Goal: Task Accomplishment & Management: Complete application form

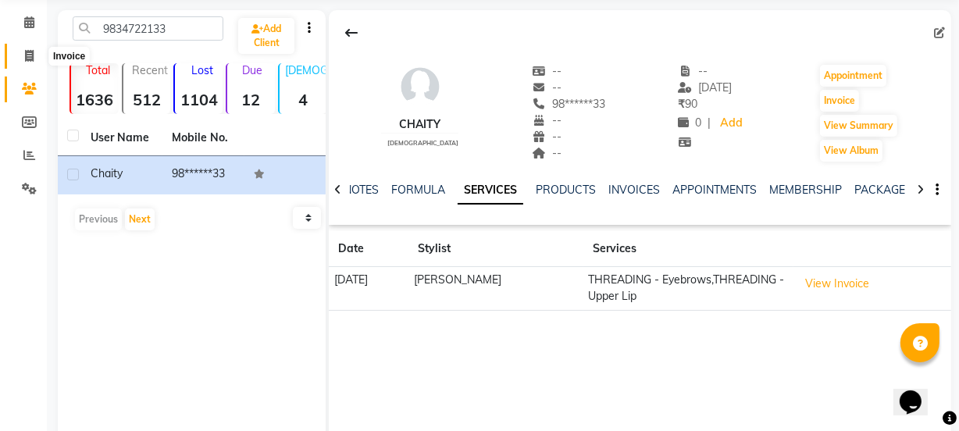
click at [25, 55] on icon at bounding box center [29, 56] width 9 height 12
click at [23, 40] on li "Calendar" at bounding box center [23, 23] width 47 height 34
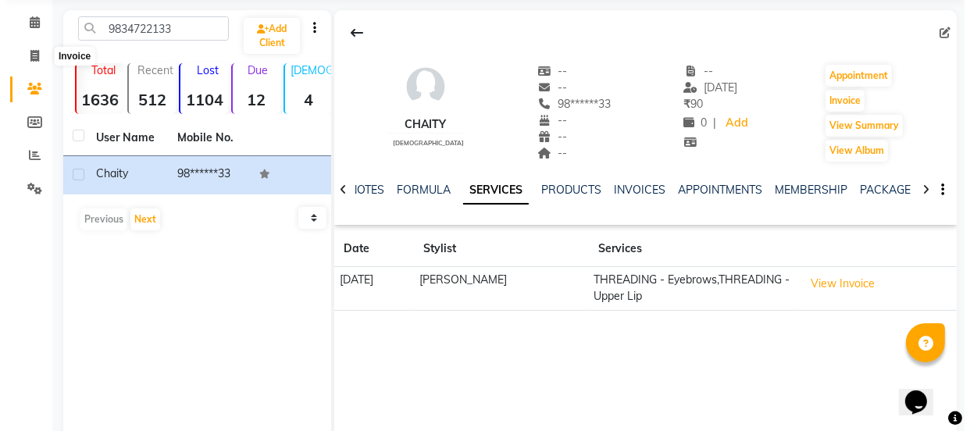
scroll to position [39, 0]
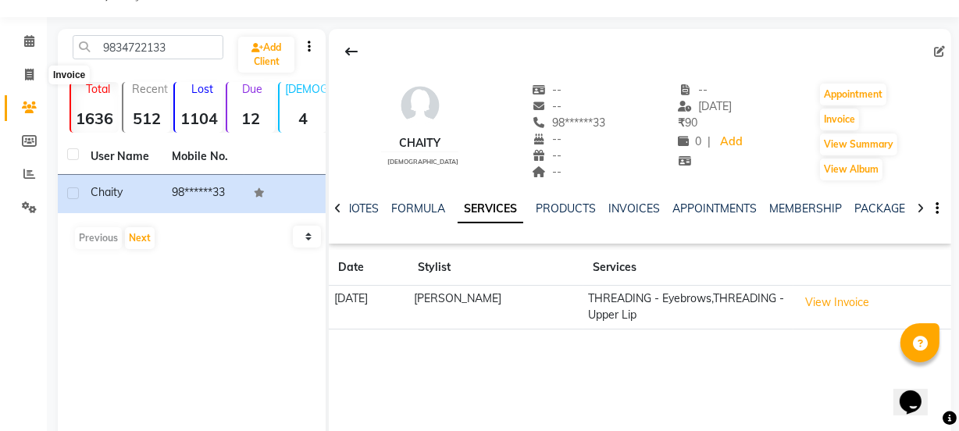
select select "5982"
select select "service"
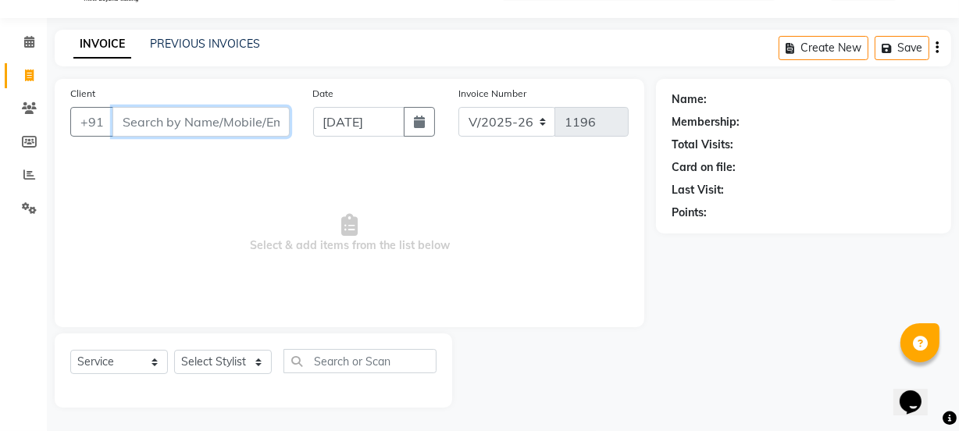
click at [150, 120] on input "Client" at bounding box center [200, 122] width 177 height 30
click at [147, 126] on input "Client" at bounding box center [200, 122] width 177 height 30
type input "7798736336"
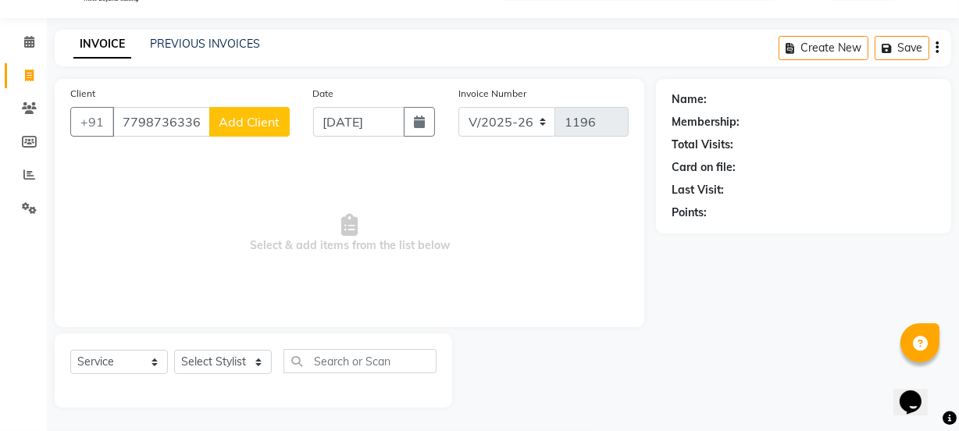
click at [277, 118] on span "Add Client" at bounding box center [250, 122] width 62 height 16
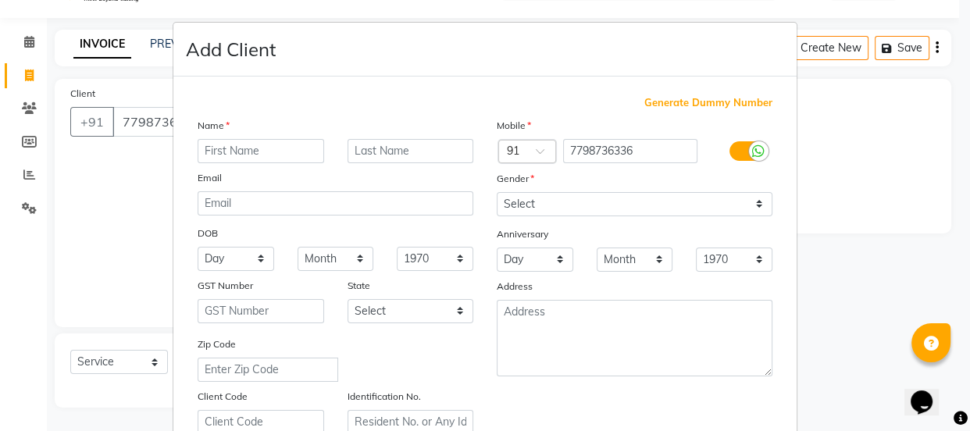
click at [258, 145] on input "text" at bounding box center [260, 151] width 126 height 24
type input "[PERSON_NAME]"
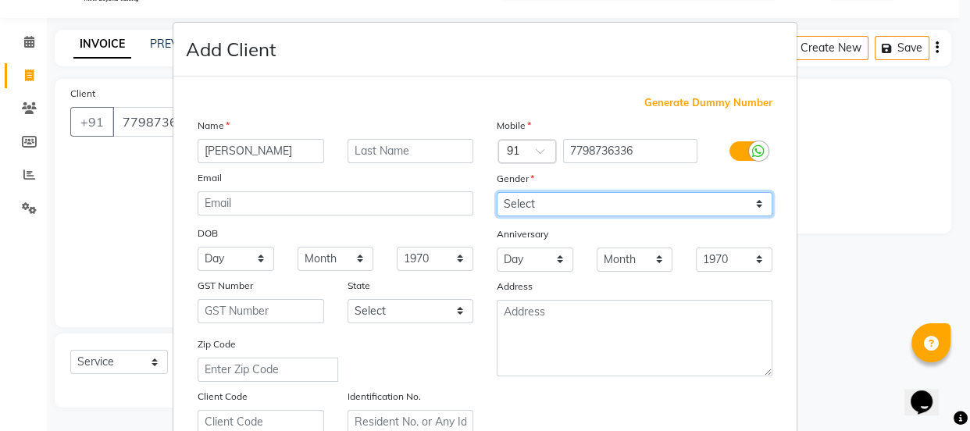
click at [750, 205] on select "Select [DEMOGRAPHIC_DATA] [DEMOGRAPHIC_DATA] Other Prefer Not To Say" at bounding box center [634, 204] width 276 height 24
select select "[DEMOGRAPHIC_DATA]"
click at [496, 192] on select "Select [DEMOGRAPHIC_DATA] [DEMOGRAPHIC_DATA] Other Prefer Not To Say" at bounding box center [634, 204] width 276 height 24
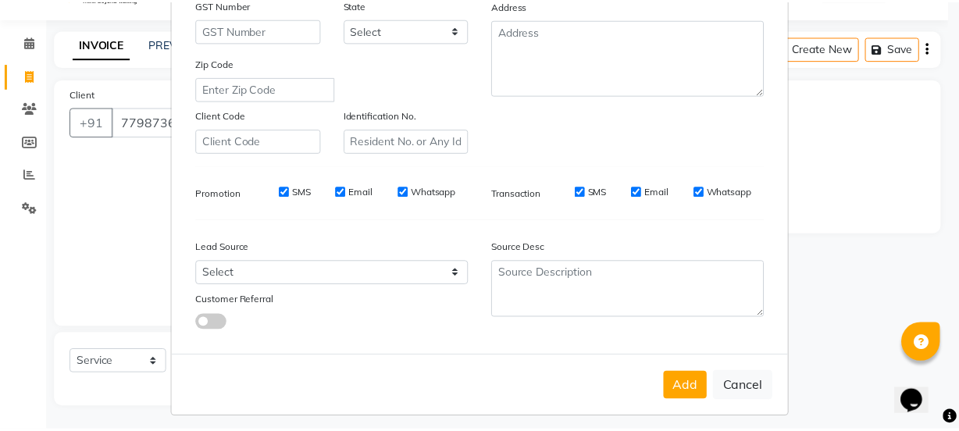
scroll to position [283, 0]
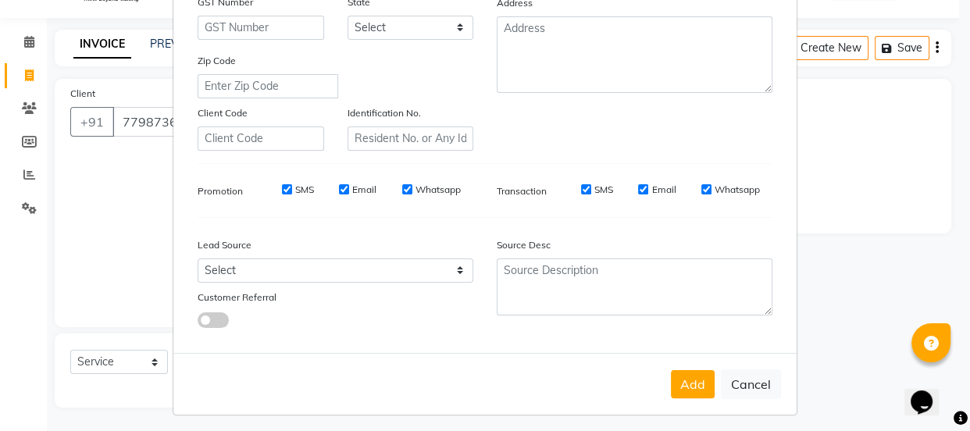
click at [284, 194] on input "SMS" at bounding box center [287, 189] width 10 height 10
checkbox input "false"
click at [339, 190] on input "Email" at bounding box center [344, 189] width 10 height 10
checkbox input "false"
click at [402, 188] on input "Whatsapp" at bounding box center [407, 189] width 10 height 10
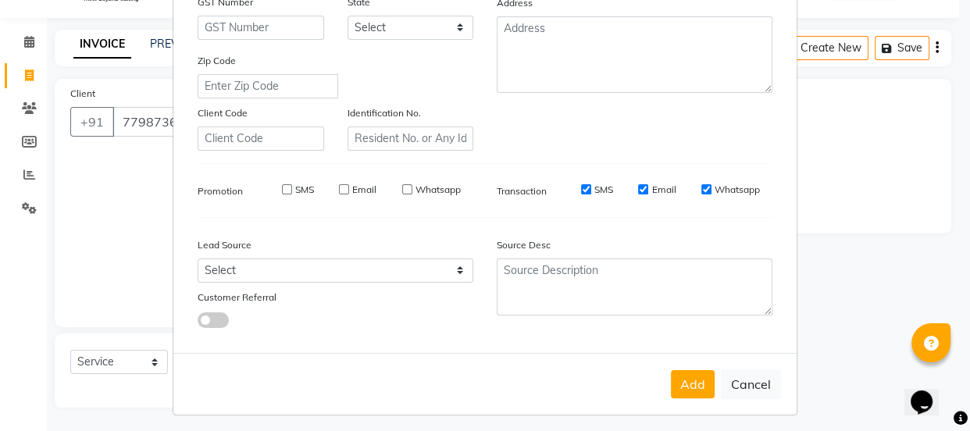
click at [402, 188] on input "Whatsapp" at bounding box center [407, 189] width 10 height 10
click at [402, 194] on input "Whatsapp" at bounding box center [407, 189] width 10 height 10
click at [402, 192] on input "Whatsapp" at bounding box center [407, 189] width 10 height 10
checkbox input "false"
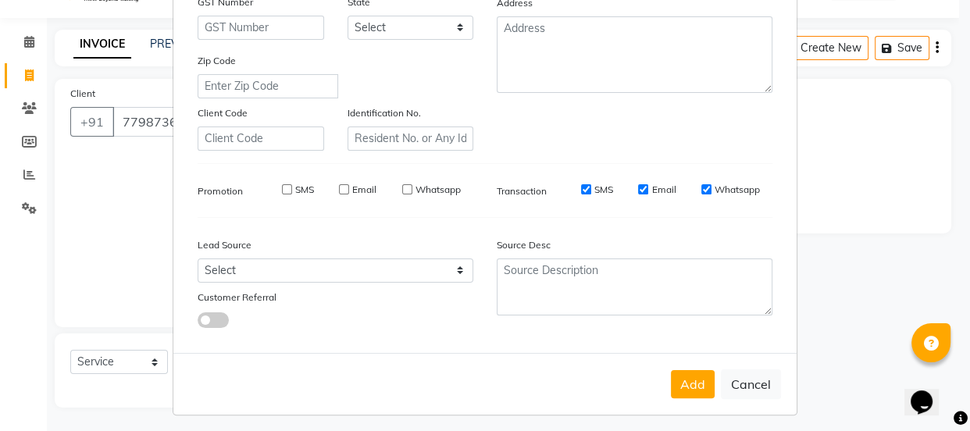
click at [582, 191] on input "SMS" at bounding box center [586, 189] width 10 height 10
click at [581, 191] on input "SMS" at bounding box center [586, 189] width 10 height 10
checkbox input "false"
click at [638, 194] on input "Email" at bounding box center [643, 189] width 10 height 10
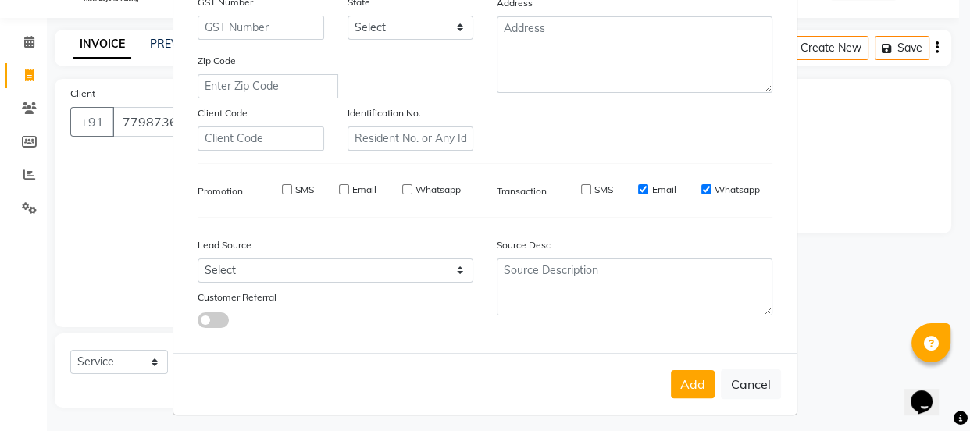
checkbox input "false"
click at [701, 194] on input "Whatsapp" at bounding box center [706, 189] width 10 height 10
checkbox input "false"
click at [686, 397] on button "Add" at bounding box center [693, 384] width 44 height 28
type input "77******36"
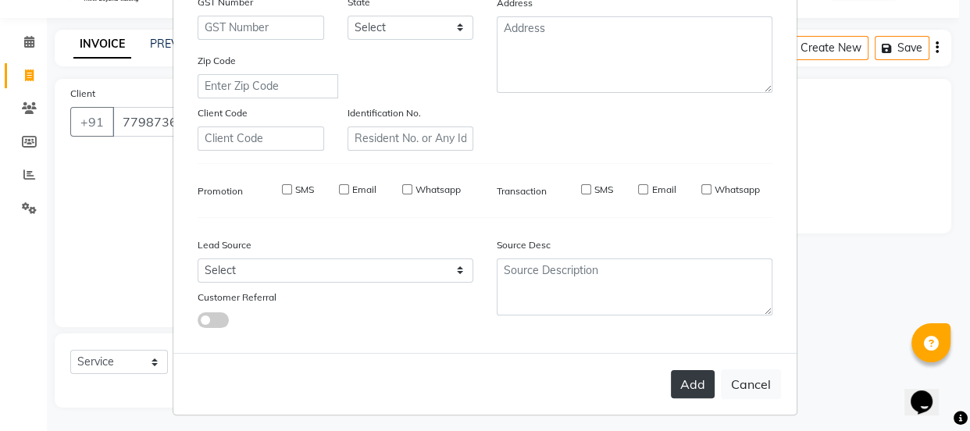
select select
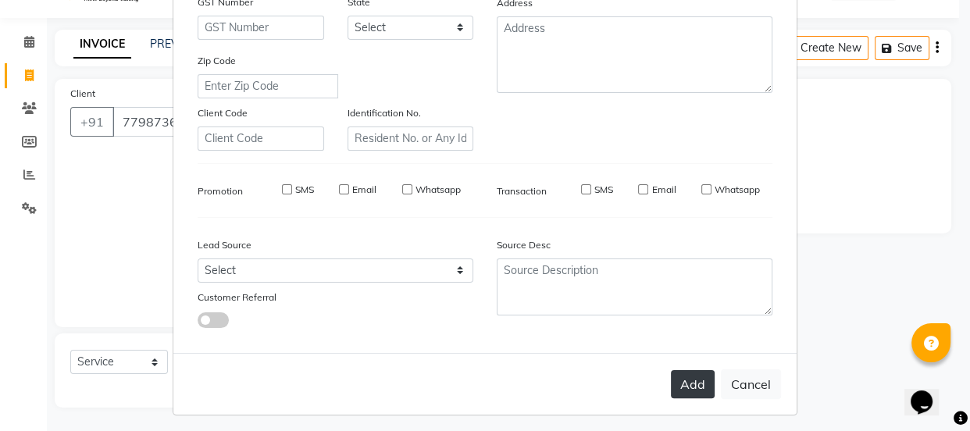
select select
checkbox input "false"
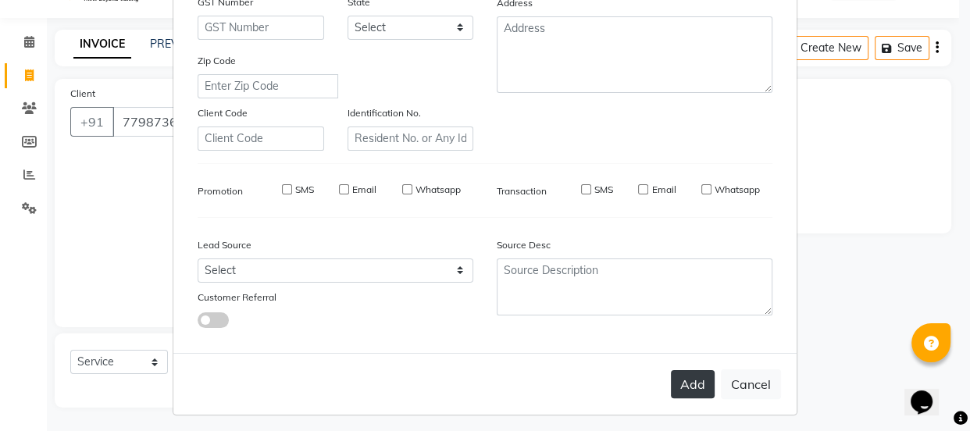
checkbox input "false"
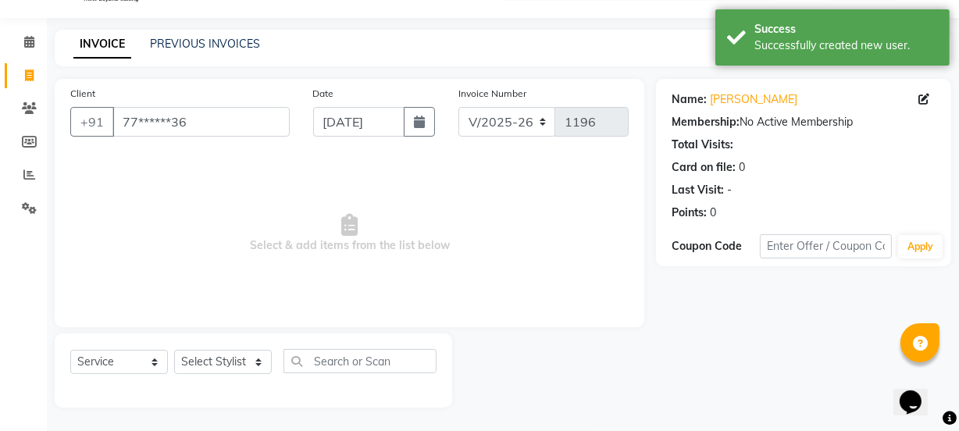
click at [278, 361] on div "Select Service Product Membership Package Voucher Prepaid Gift Card Select Styl…" at bounding box center [253, 367] width 366 height 37
click at [270, 365] on select "Select Stylist Archana Mgr IEEZY -Owner [PERSON_NAME] MS AARTI Ms [PERSON_NAME]…" at bounding box center [223, 362] width 98 height 24
select select "89937"
click at [174, 350] on select "Select Stylist Archana Mgr IEEZY -Owner [PERSON_NAME] MS AARTI Ms [PERSON_NAME]…" at bounding box center [223, 362] width 98 height 24
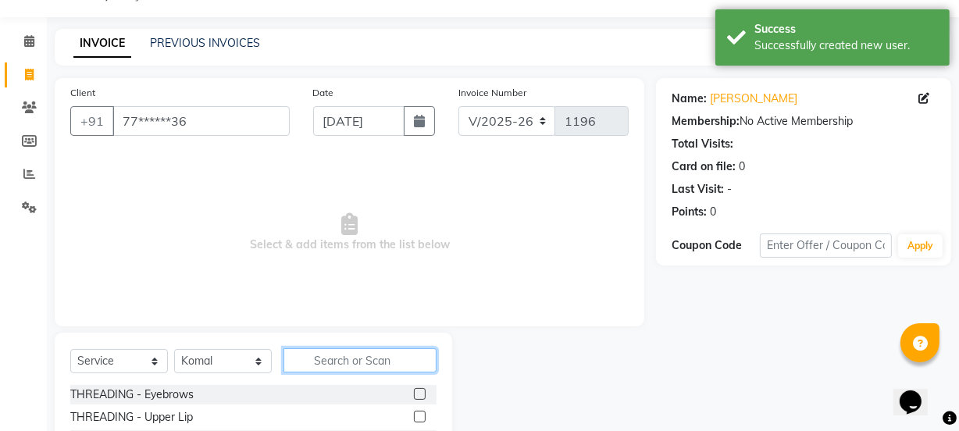
click at [329, 361] on input "text" at bounding box center [359, 360] width 153 height 24
click at [414, 392] on label at bounding box center [420, 394] width 12 height 12
click at [414, 392] on input "checkbox" at bounding box center [419, 395] width 10 height 10
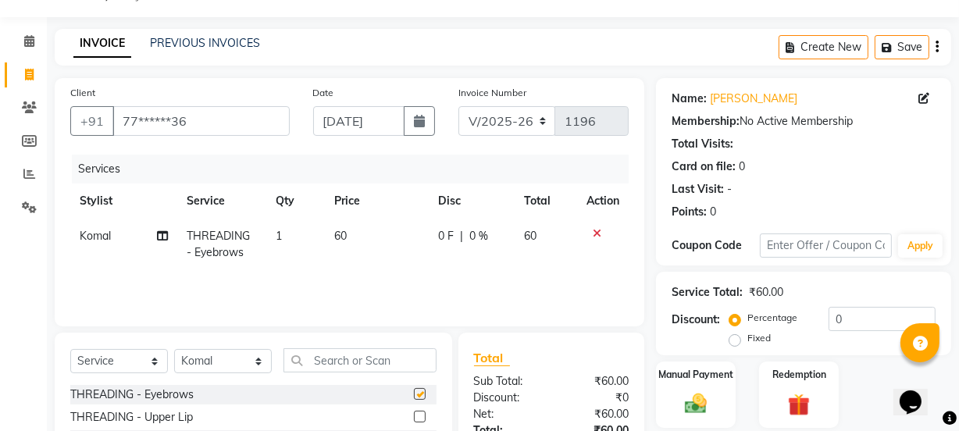
checkbox input "false"
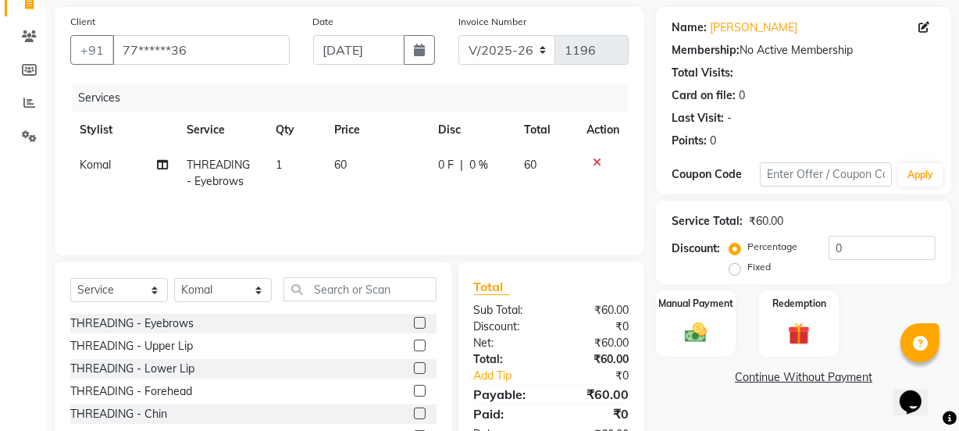
scroll to position [124, 0]
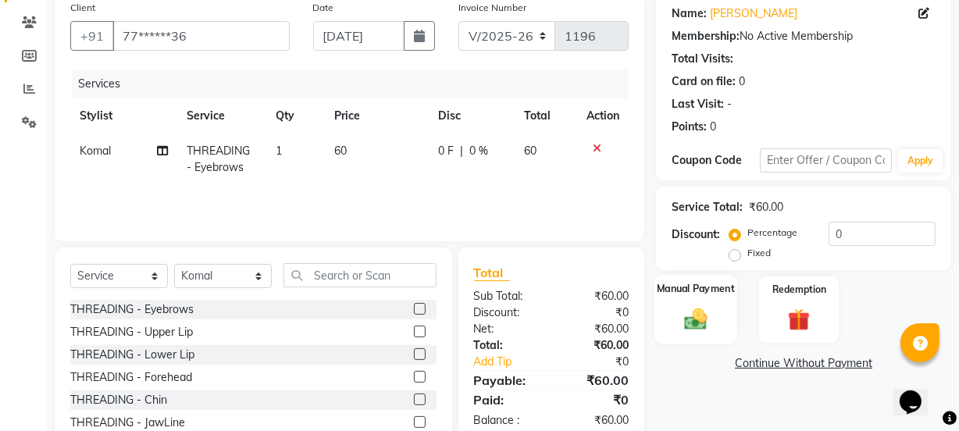
click at [706, 318] on img at bounding box center [695, 318] width 37 height 27
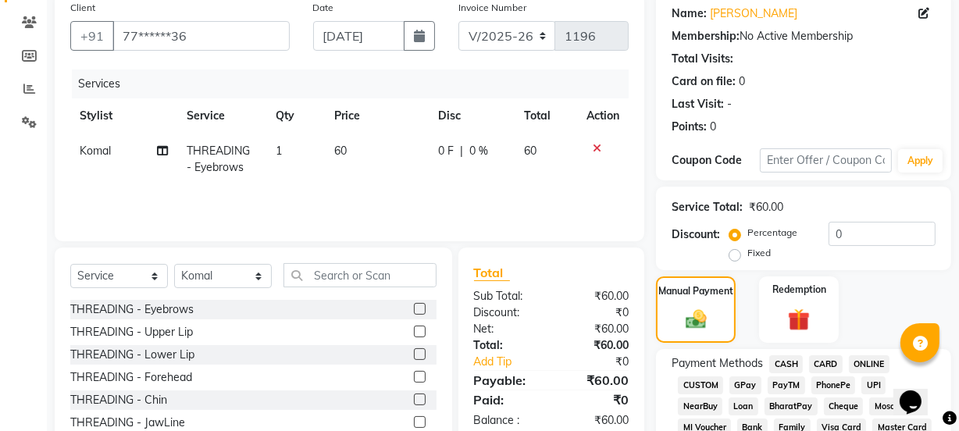
click at [756, 382] on span "GPay" at bounding box center [745, 385] width 32 height 18
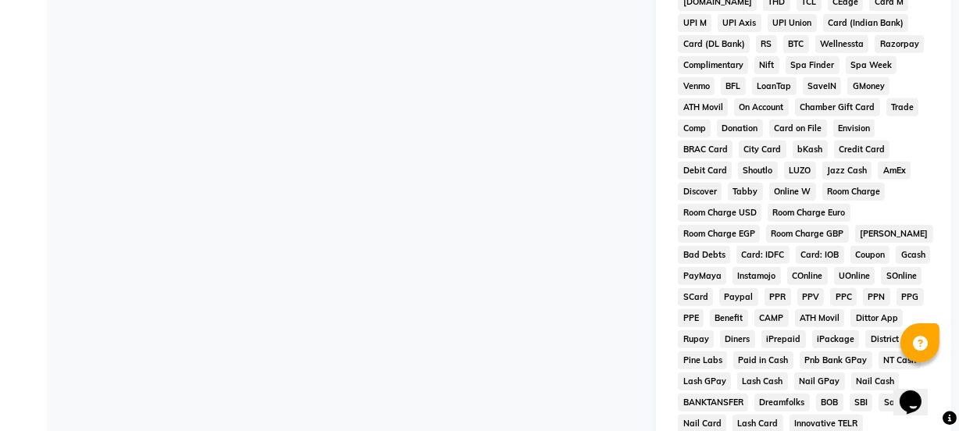
scroll to position [763, 0]
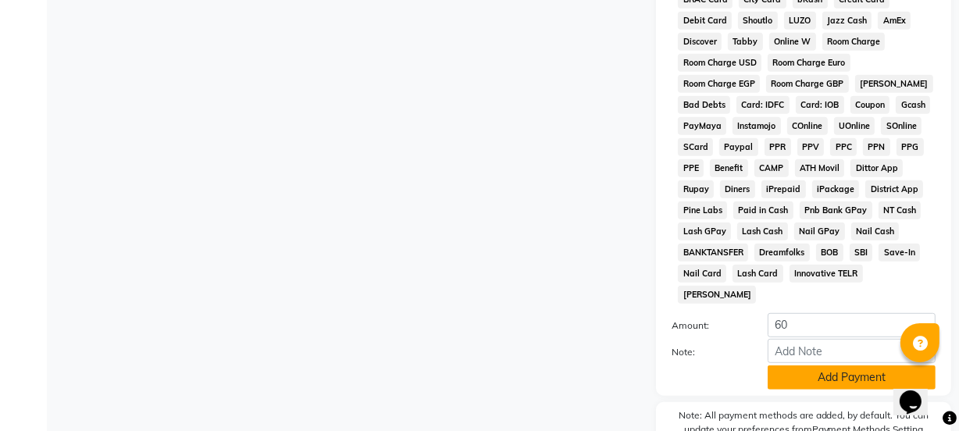
click at [779, 365] on button "Add Payment" at bounding box center [851, 377] width 168 height 24
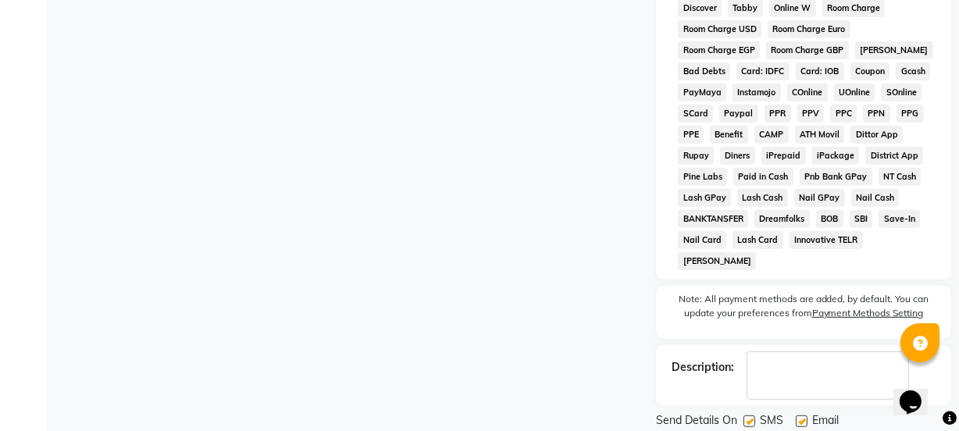
scroll to position [826, 0]
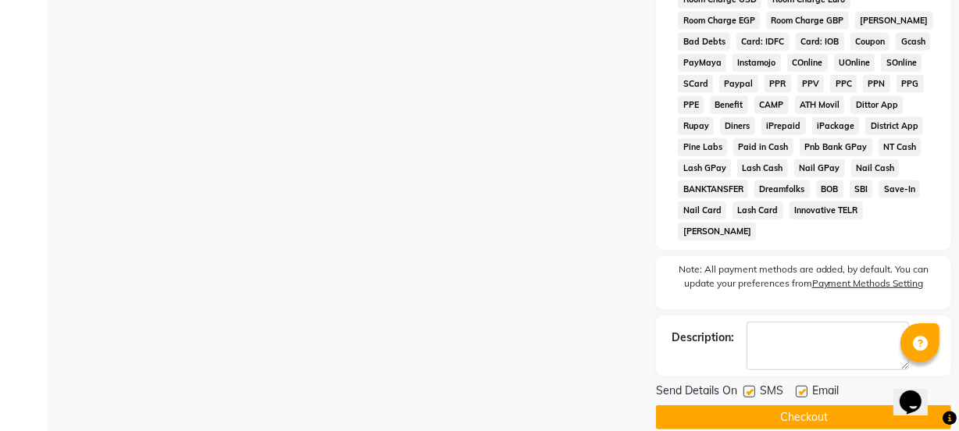
click at [750, 386] on label at bounding box center [749, 392] width 12 height 12
click at [750, 387] on input "checkbox" at bounding box center [748, 392] width 10 height 10
checkbox input "false"
click at [796, 386] on label at bounding box center [801, 392] width 12 height 12
click at [796, 387] on input "checkbox" at bounding box center [800, 392] width 10 height 10
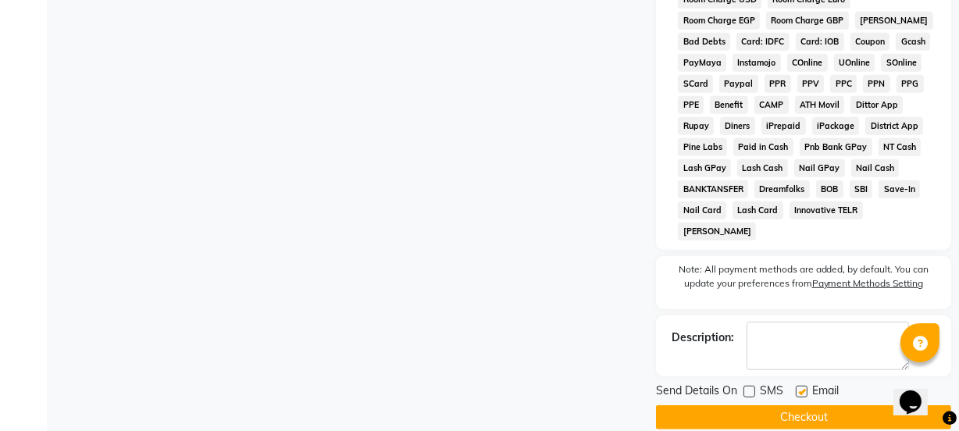
checkbox input "false"
click at [789, 405] on button "Checkout" at bounding box center [803, 417] width 295 height 24
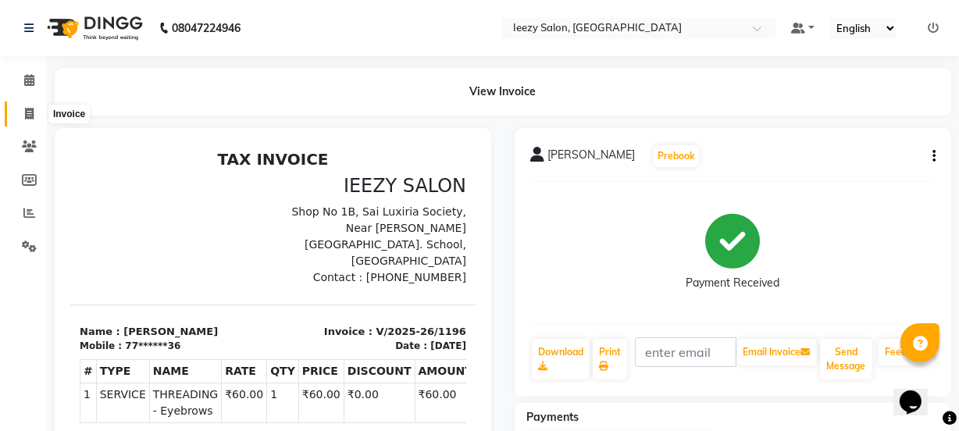
click at [25, 116] on icon at bounding box center [29, 114] width 9 height 12
select select "service"
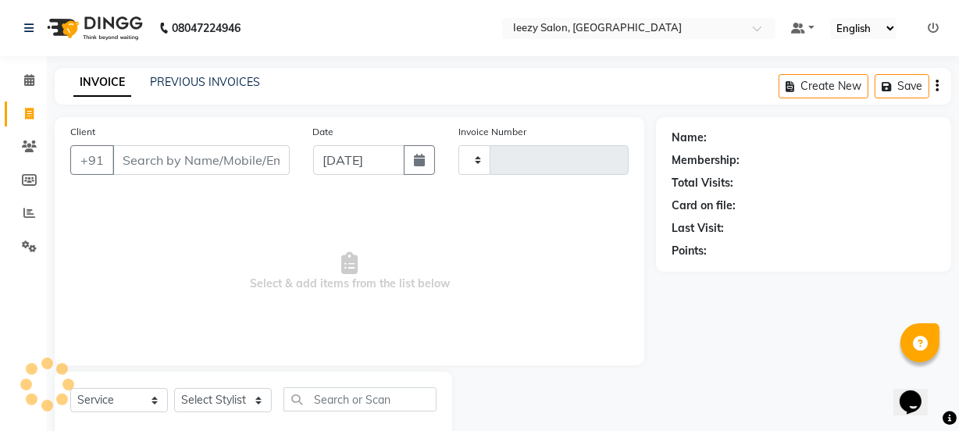
type input "1197"
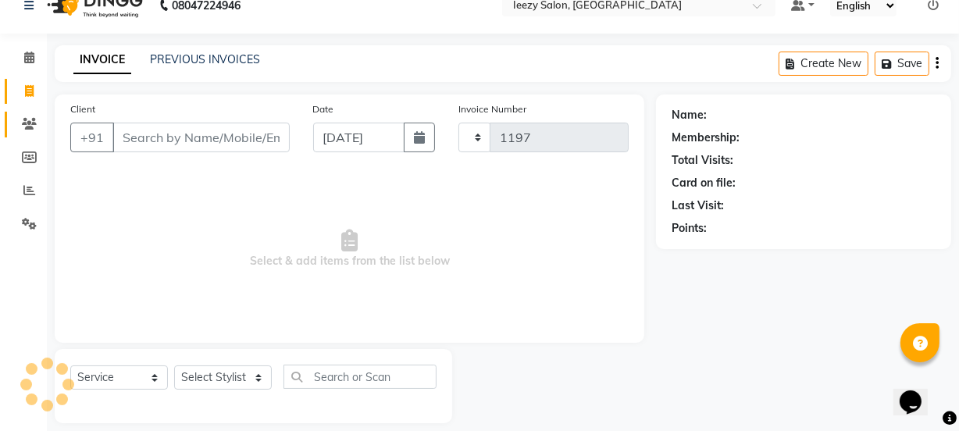
select select "5982"
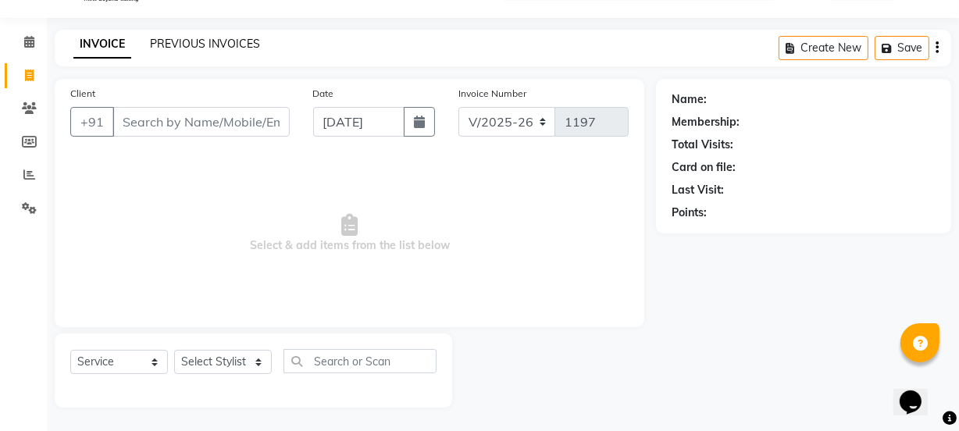
click at [183, 39] on link "PREVIOUS INVOICES" at bounding box center [205, 44] width 110 height 14
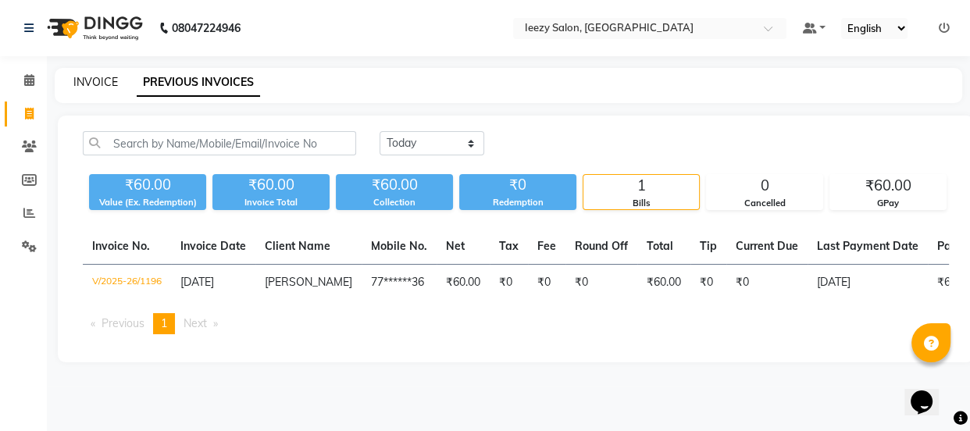
click at [101, 82] on link "INVOICE" at bounding box center [95, 82] width 44 height 14
select select "service"
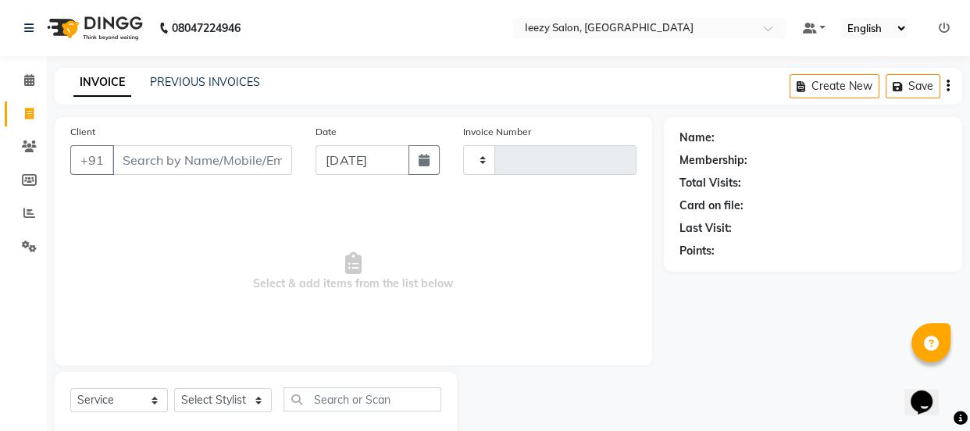
type input "1197"
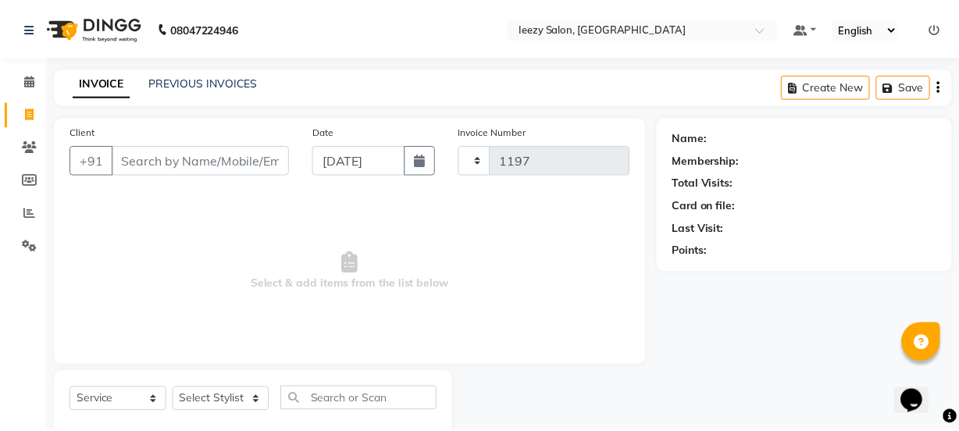
scroll to position [39, 0]
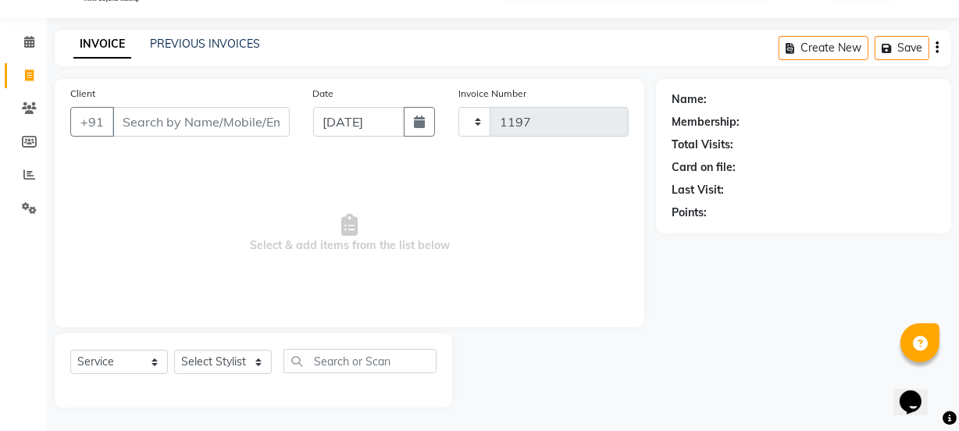
select select "5982"
click at [191, 46] on link "PREVIOUS INVOICES" at bounding box center [205, 44] width 110 height 14
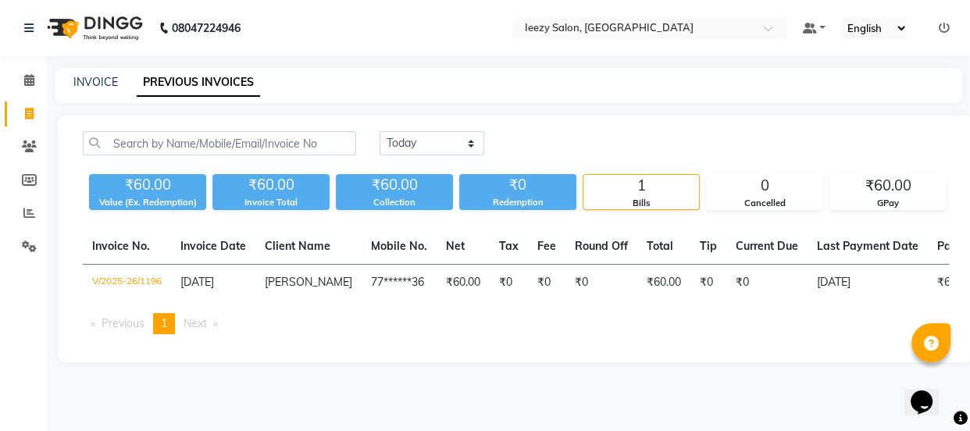
click at [104, 69] on div "INVOICE PREVIOUS INVOICES" at bounding box center [508, 85] width 907 height 35
click at [108, 84] on link "INVOICE" at bounding box center [95, 82] width 44 height 14
select select "service"
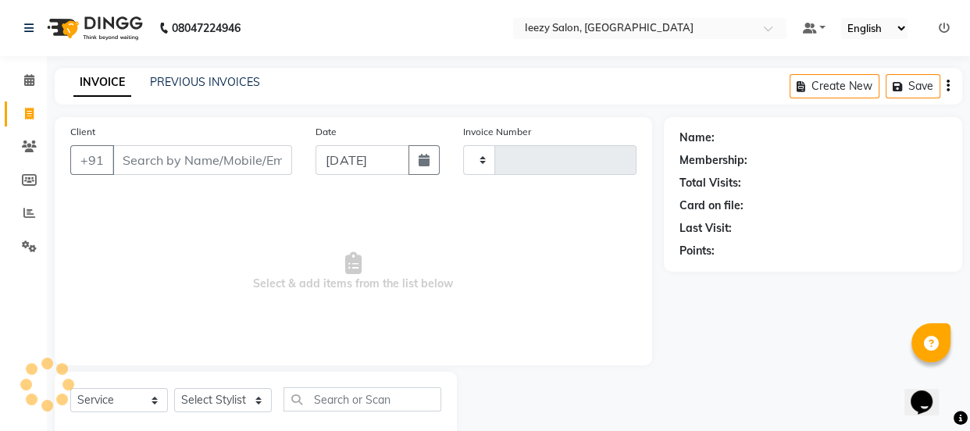
type input "1197"
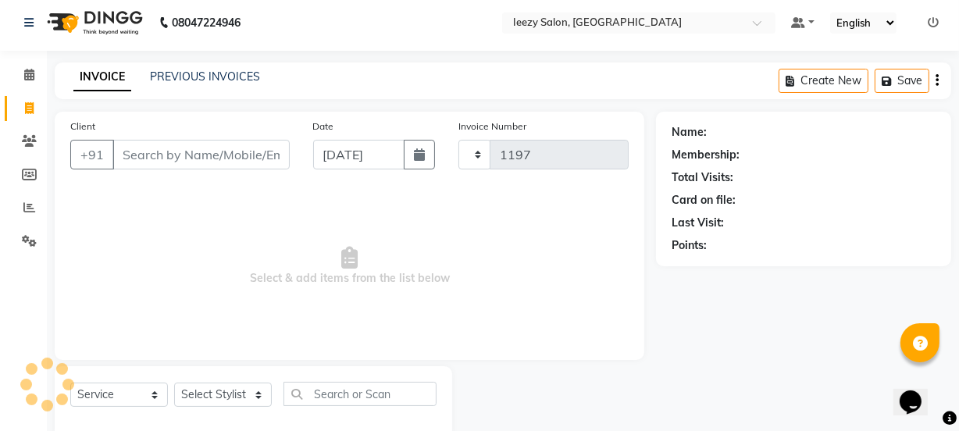
select select "5982"
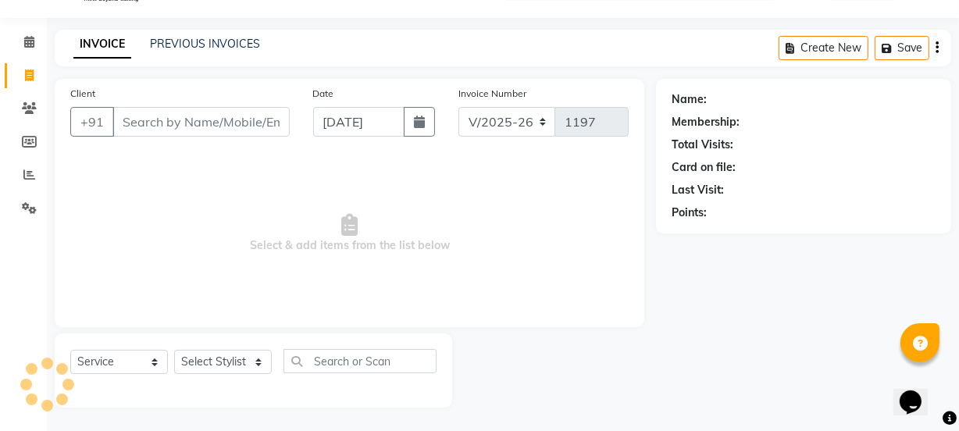
click at [211, 128] on input "Client" at bounding box center [200, 122] width 177 height 30
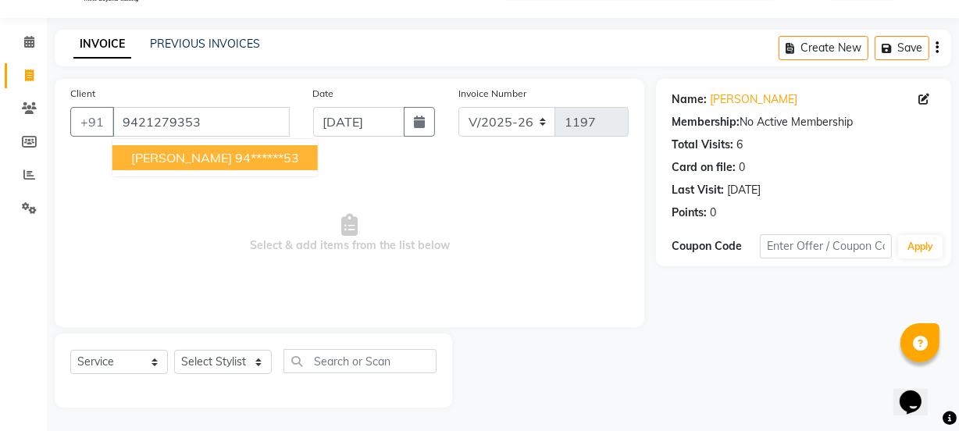
click at [235, 156] on ngb-highlight "94******53" at bounding box center [267, 158] width 64 height 16
type input "94******53"
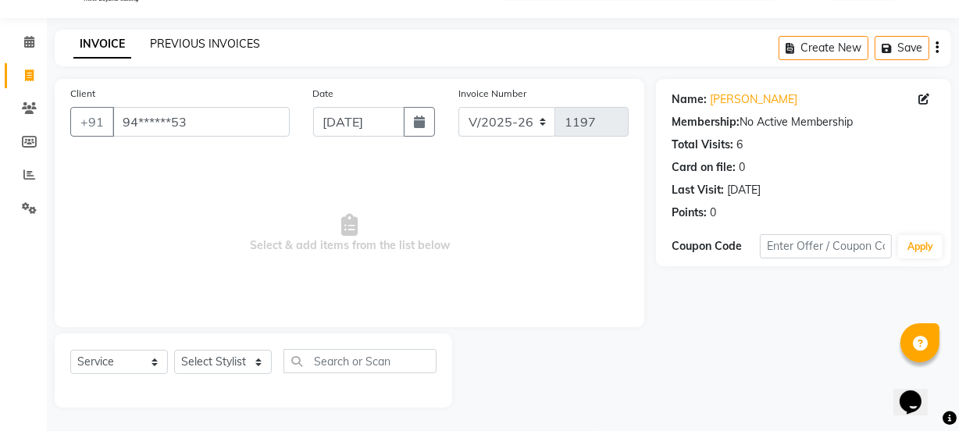
click at [187, 41] on link "PREVIOUS INVOICES" at bounding box center [205, 44] width 110 height 14
click at [260, 363] on select "Select Stylist Archana Mgr IEEZY -Owner [PERSON_NAME] MS AARTI Ms [PERSON_NAME]…" at bounding box center [223, 362] width 98 height 24
select select "89937"
click at [174, 350] on select "Select Stylist Archana Mgr IEEZY -Owner [PERSON_NAME] MS AARTI Ms [PERSON_NAME]…" at bounding box center [223, 362] width 98 height 24
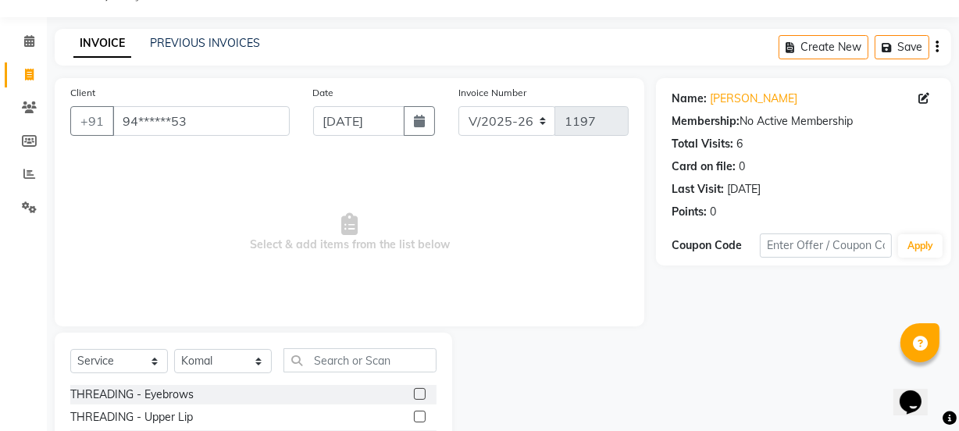
click at [414, 393] on label at bounding box center [420, 394] width 12 height 12
click at [414, 393] on input "checkbox" at bounding box center [419, 395] width 10 height 10
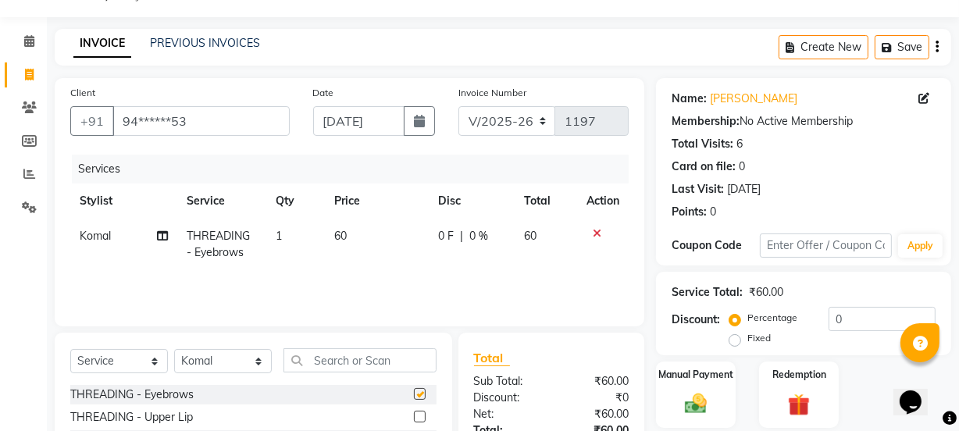
checkbox input "false"
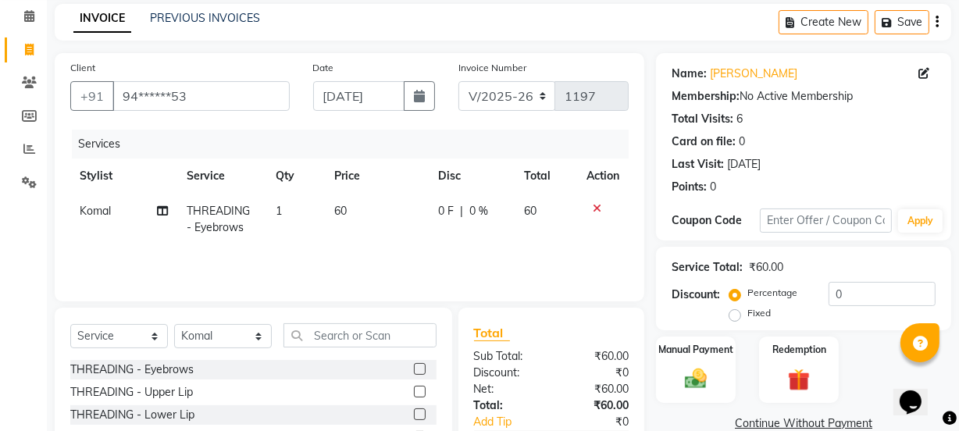
scroll to position [195, 0]
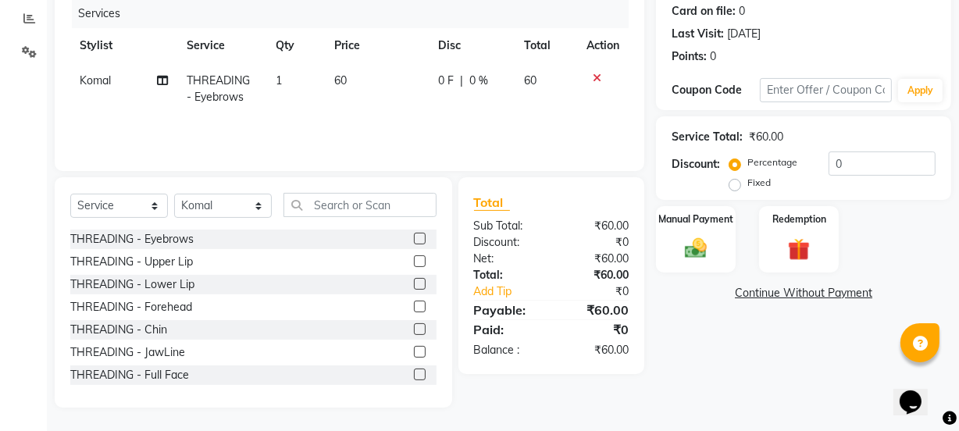
click at [414, 263] on label at bounding box center [420, 261] width 12 height 12
click at [414, 263] on input "checkbox" at bounding box center [419, 262] width 10 height 10
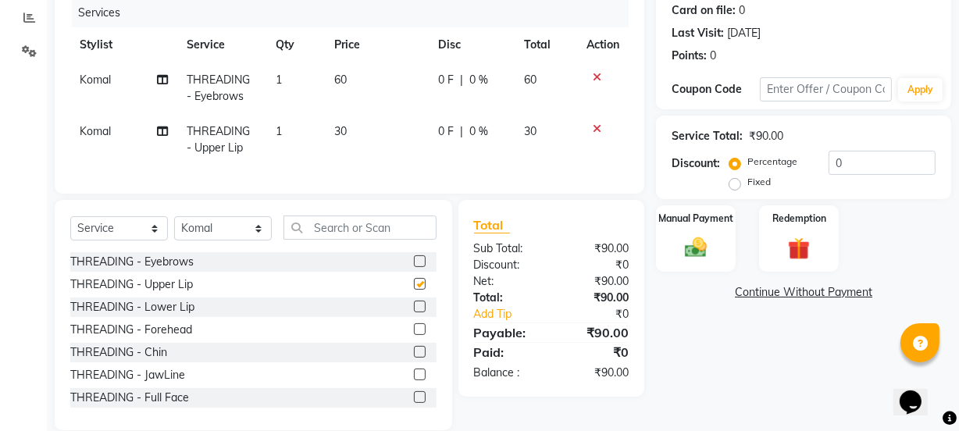
checkbox input "false"
click at [414, 333] on label at bounding box center [420, 329] width 12 height 12
click at [414, 333] on input "checkbox" at bounding box center [419, 330] width 10 height 10
drag, startPoint x: 407, startPoint y: 333, endPoint x: 428, endPoint y: 333, distance: 21.1
click at [414, 272] on div at bounding box center [419, 263] width 10 height 16
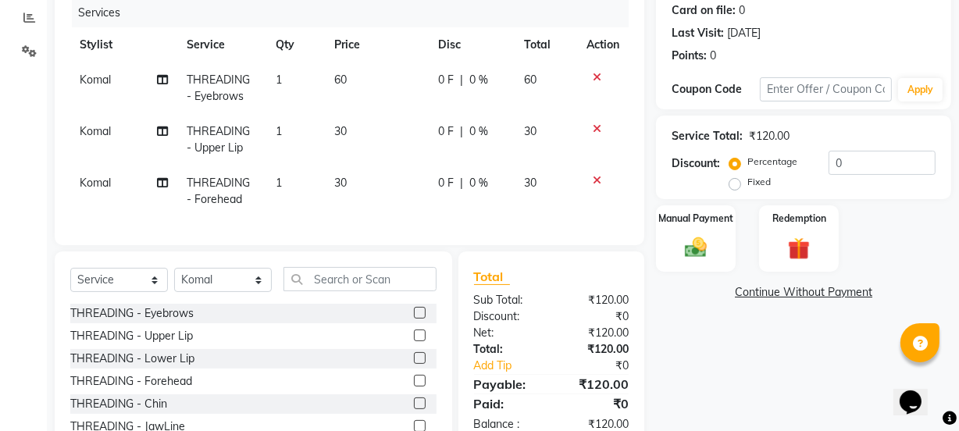
checkbox input "false"
click at [685, 250] on img at bounding box center [695, 247] width 37 height 27
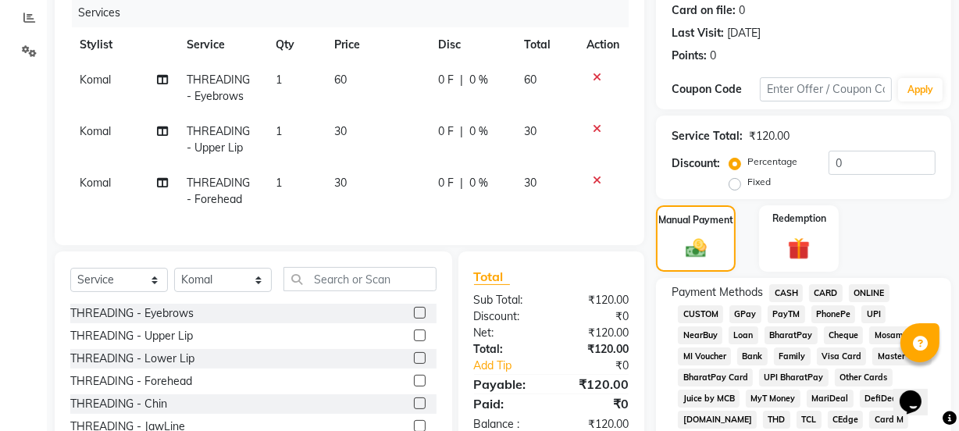
click at [752, 312] on span "GPay" at bounding box center [745, 314] width 32 height 18
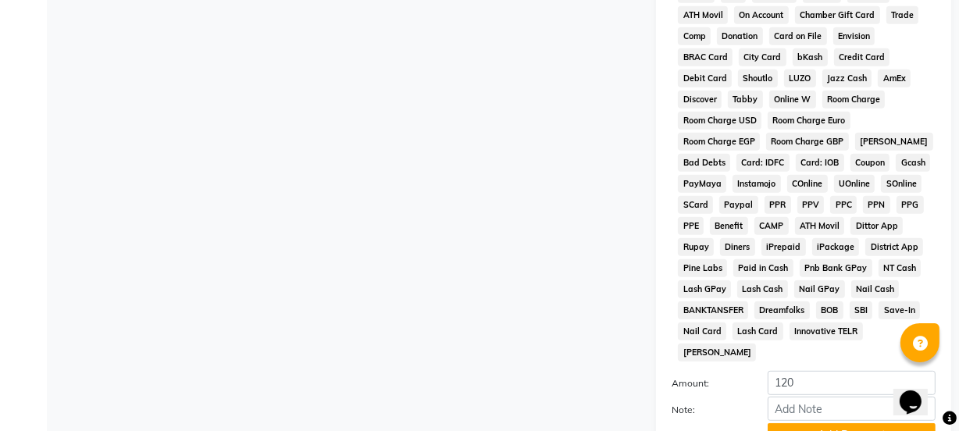
scroll to position [820, 0]
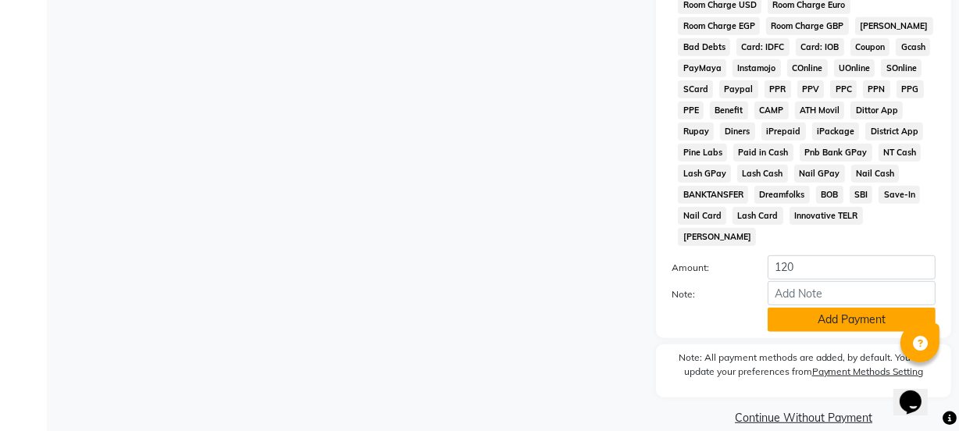
click at [807, 308] on button "Add Payment" at bounding box center [851, 320] width 168 height 24
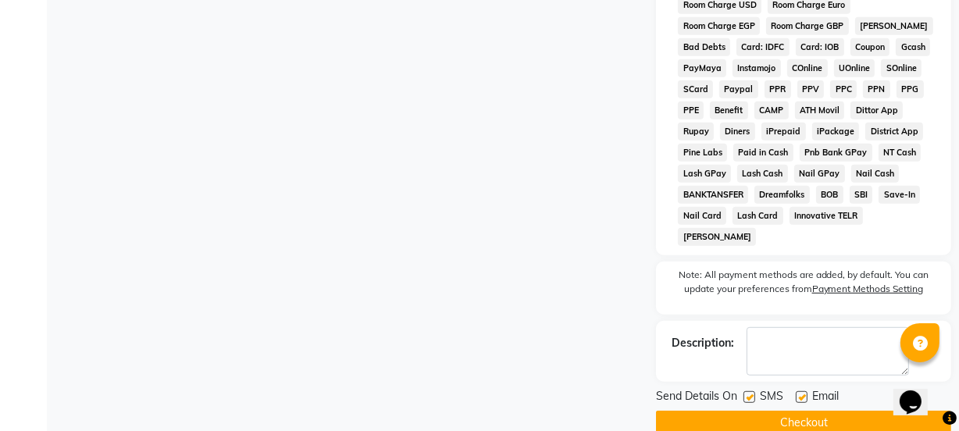
click at [745, 391] on label at bounding box center [749, 397] width 12 height 12
click at [745, 393] on input "checkbox" at bounding box center [748, 398] width 10 height 10
checkbox input "false"
click at [798, 391] on label at bounding box center [801, 397] width 12 height 12
click at [798, 393] on input "checkbox" at bounding box center [800, 398] width 10 height 10
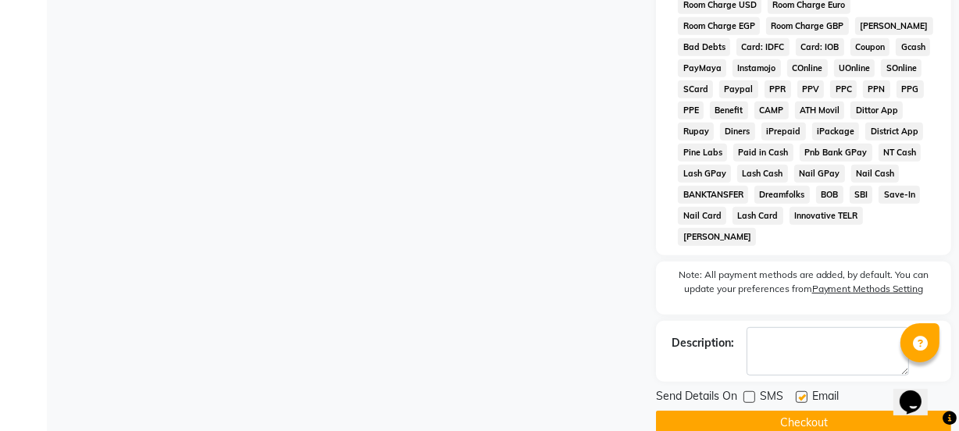
checkbox input "false"
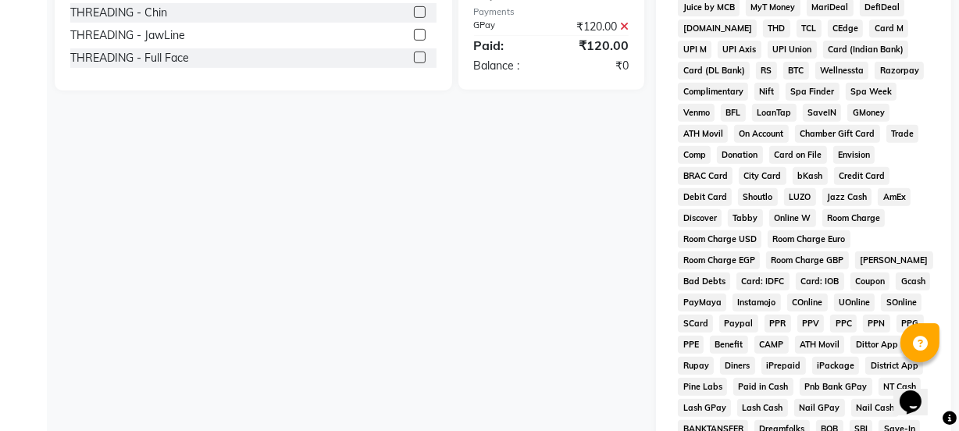
scroll to position [826, 0]
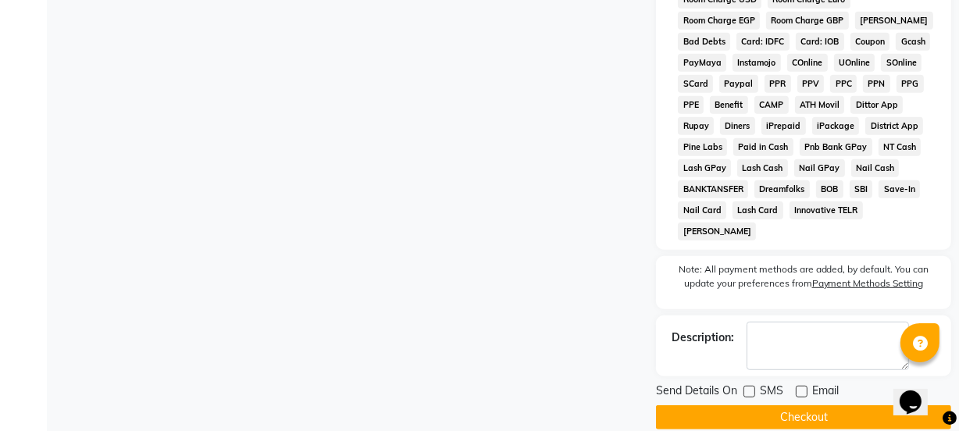
click at [739, 405] on button "Checkout" at bounding box center [803, 417] width 295 height 24
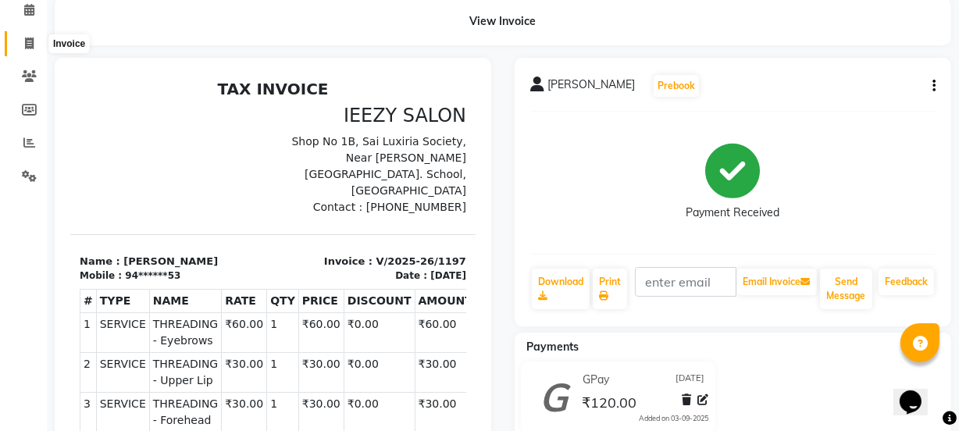
click at [26, 45] on icon at bounding box center [29, 43] width 9 height 12
select select "5982"
select select "service"
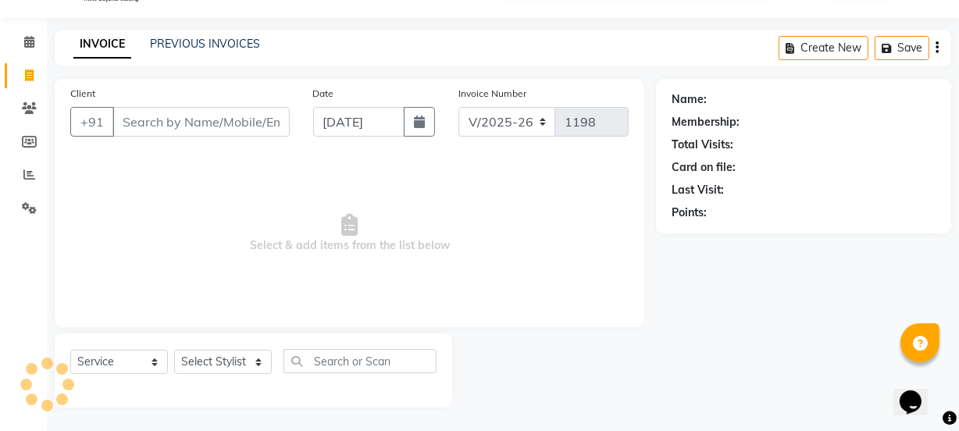
scroll to position [39, 0]
click at [210, 39] on link "PREVIOUS INVOICES" at bounding box center [205, 44] width 110 height 14
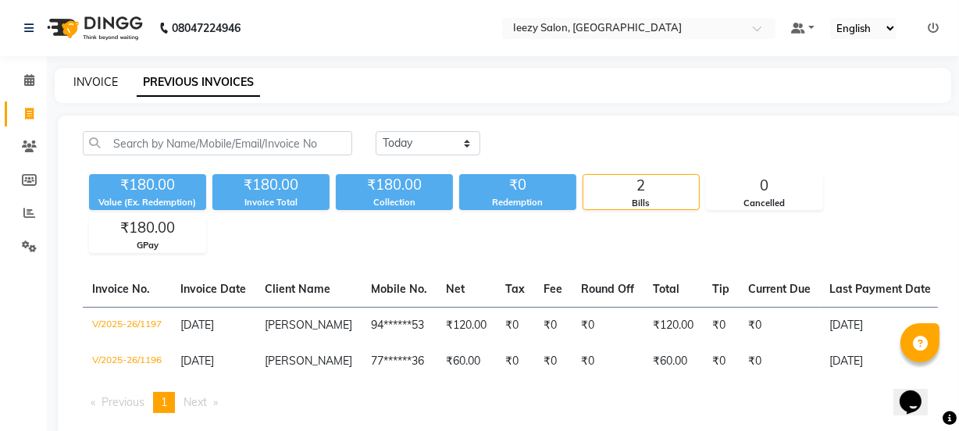
click at [88, 78] on link "INVOICE" at bounding box center [95, 82] width 44 height 14
select select "service"
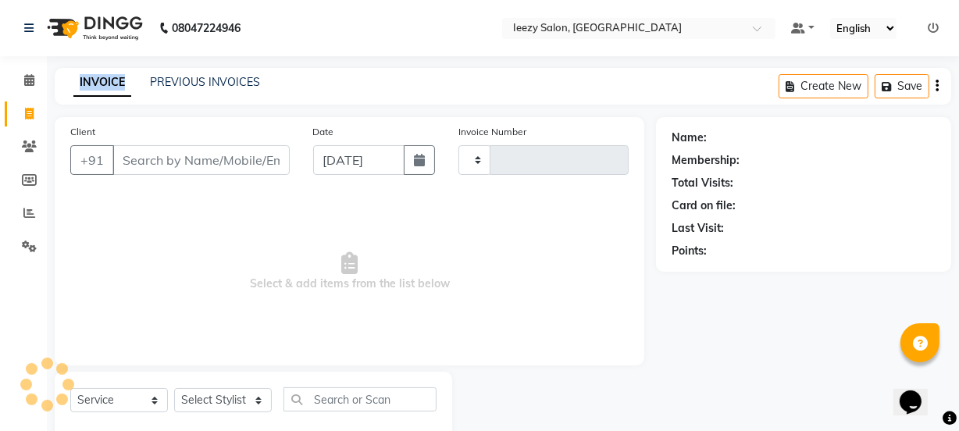
scroll to position [39, 0]
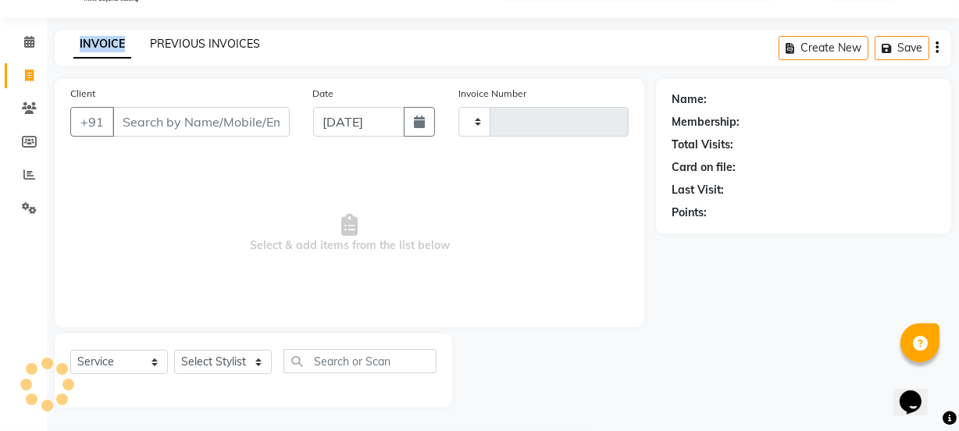
type input "1198"
select select "5982"
click at [176, 46] on link "PREVIOUS INVOICES" at bounding box center [205, 44] width 110 height 14
